Goal: Navigation & Orientation: Understand site structure

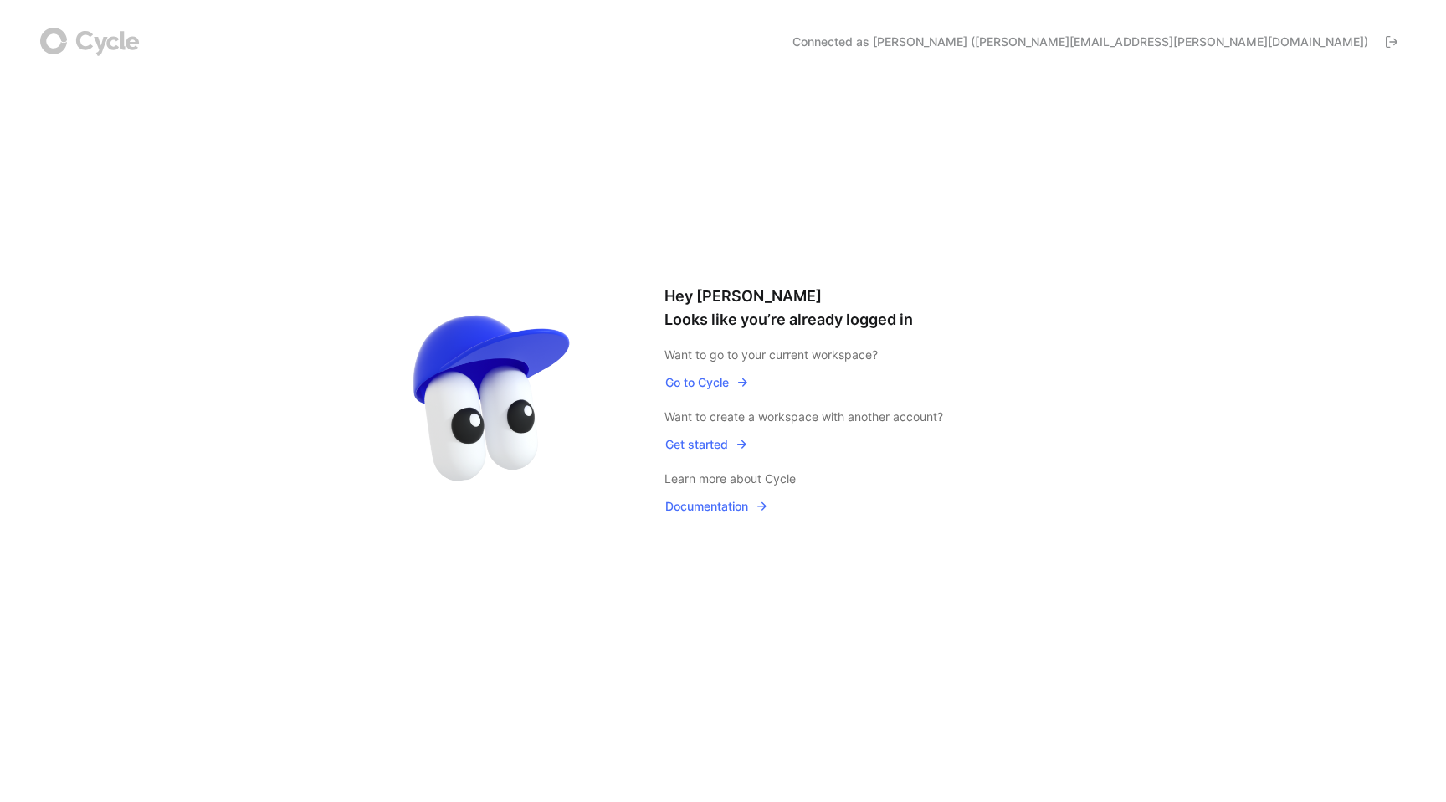
click at [701, 382] on span "Go to Cycle" at bounding box center [707, 382] width 84 height 20
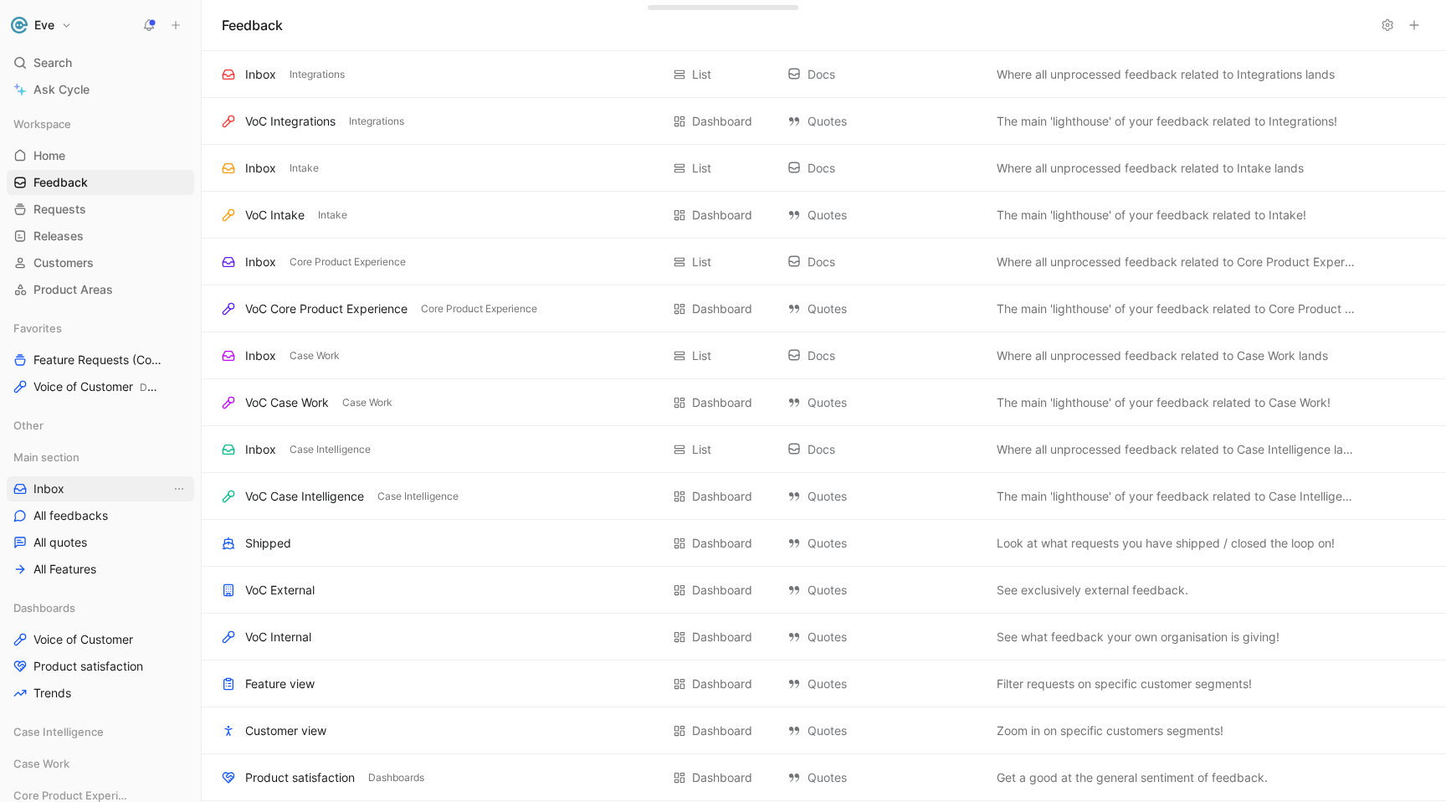
click at [45, 492] on span "Inbox" at bounding box center [48, 488] width 31 height 17
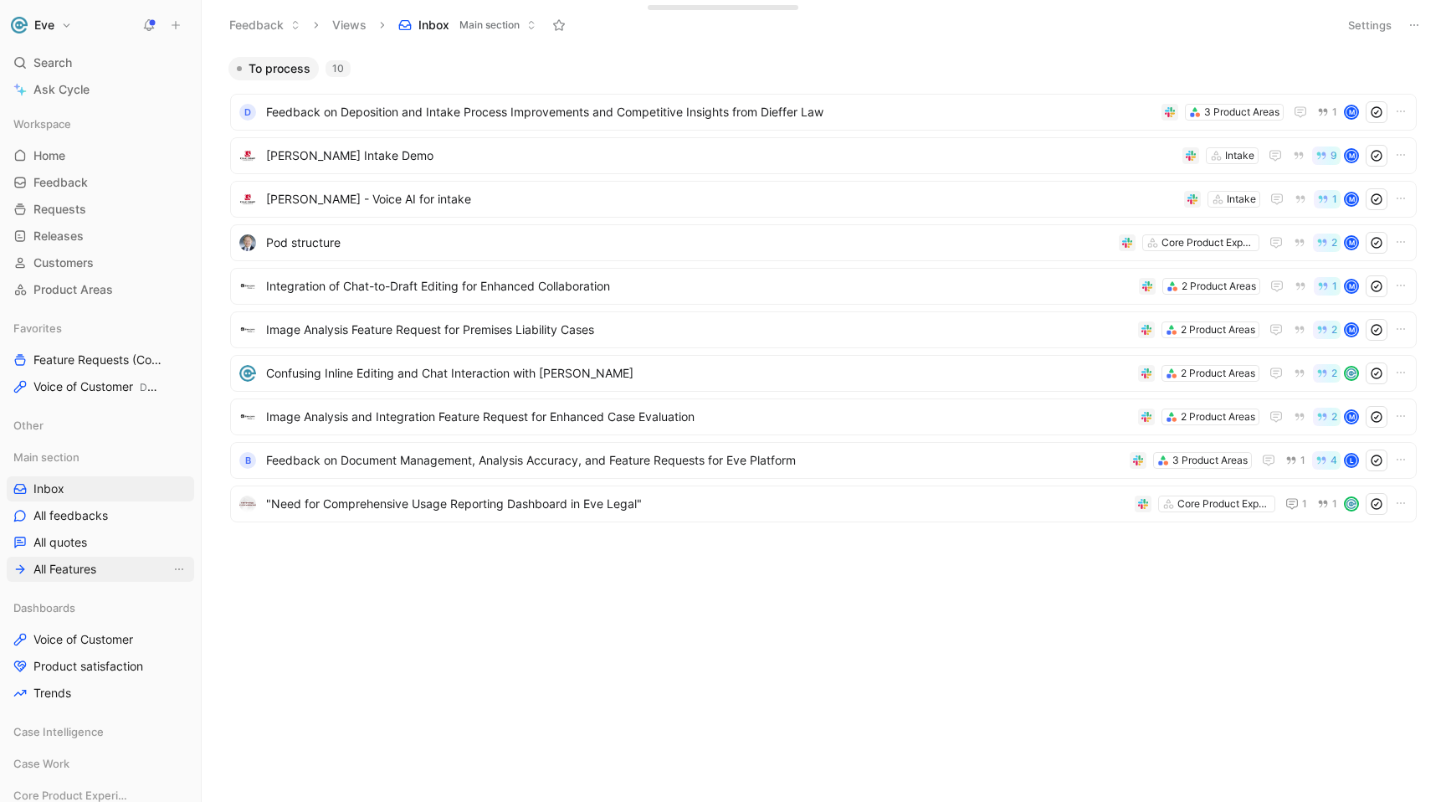
click at [69, 567] on span "All Features" at bounding box center [64, 569] width 63 height 17
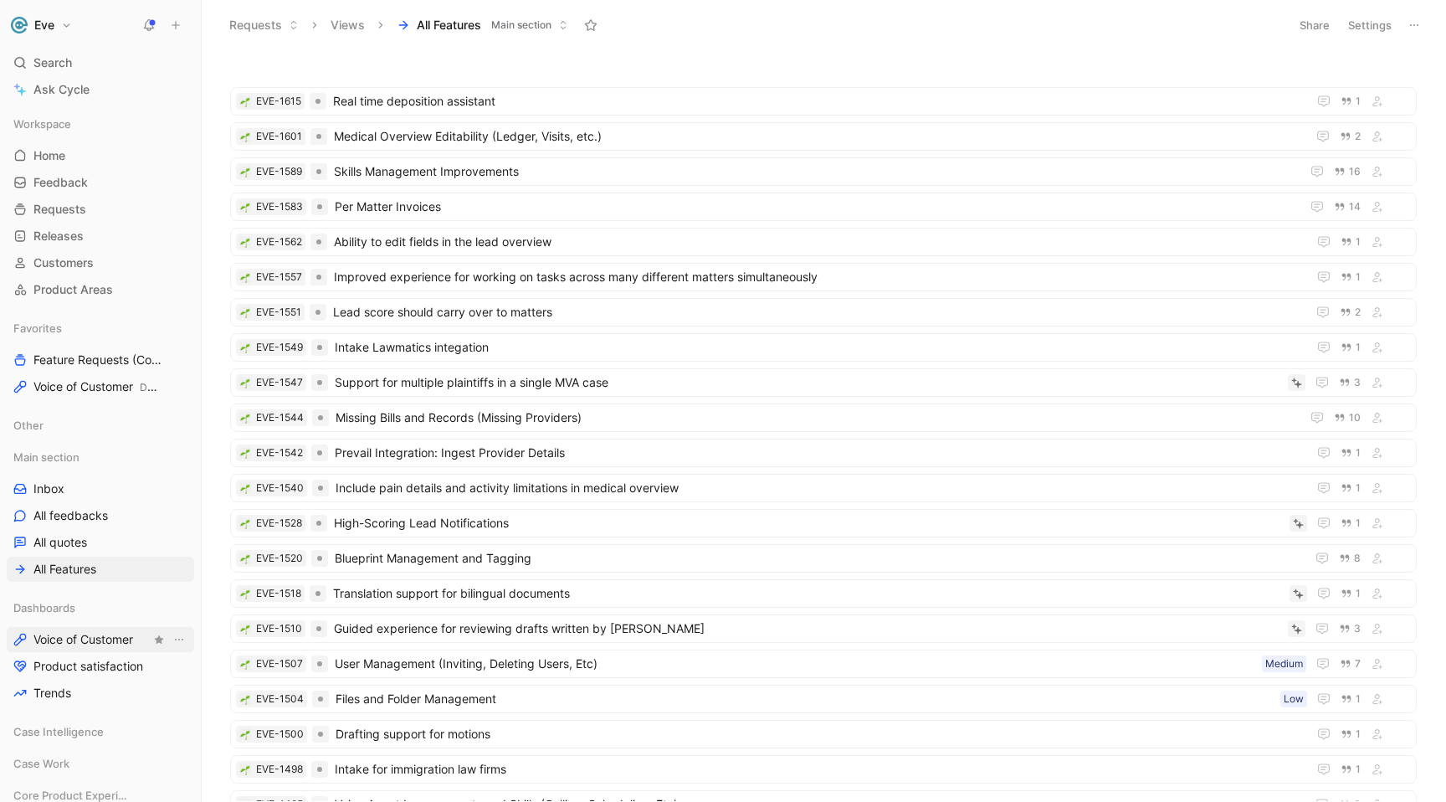
click at [44, 647] on span "Voice of Customer" at bounding box center [83, 639] width 100 height 17
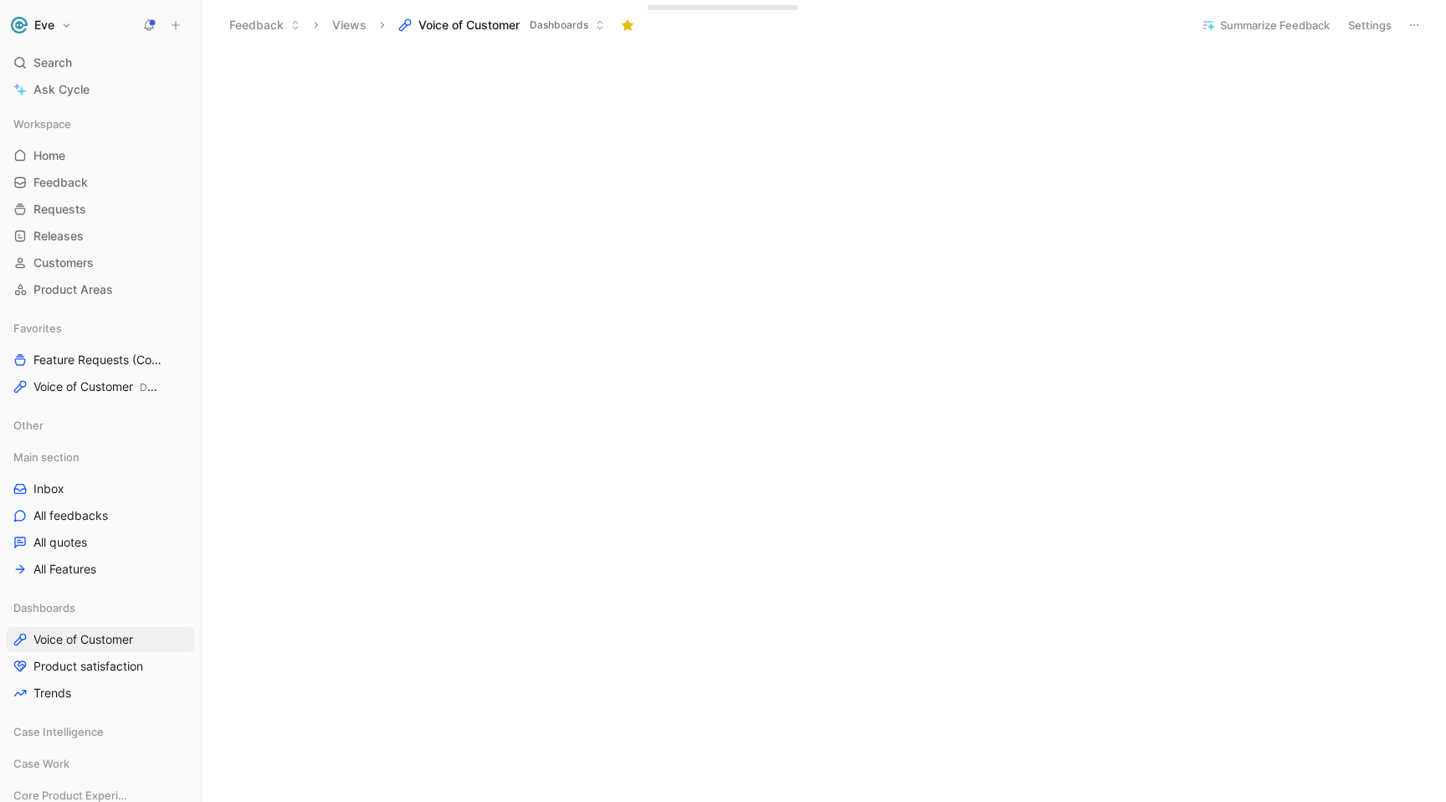
scroll to position [557, 0]
